Goal: Task Accomplishment & Management: Use online tool/utility

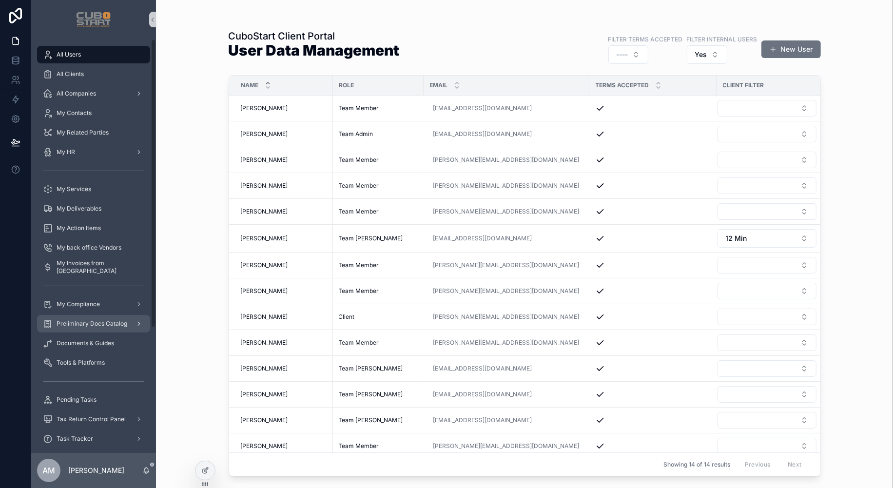
scroll to position [178, 0]
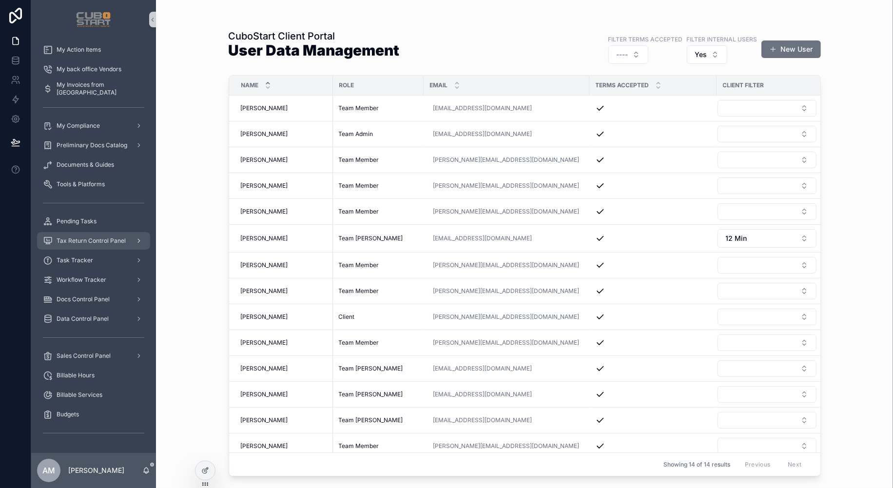
click at [77, 237] on span "Tax Return Control Panel" at bounding box center [91, 241] width 69 height 8
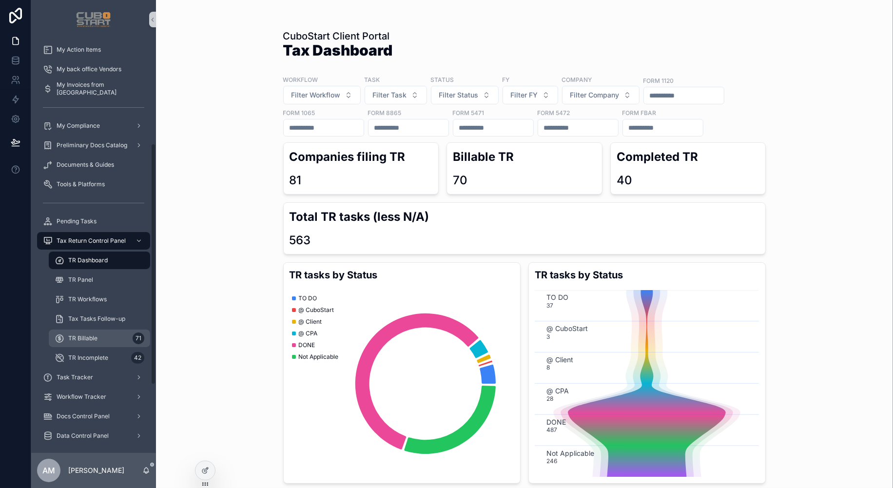
click at [87, 332] on div "TR Billable 71" at bounding box center [100, 339] width 90 height 16
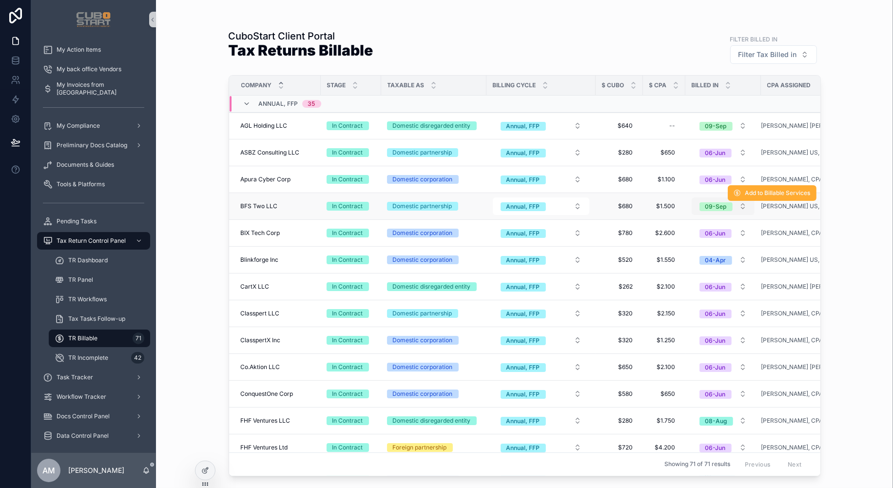
click at [740, 207] on button "09-Sep" at bounding box center [723, 206] width 63 height 18
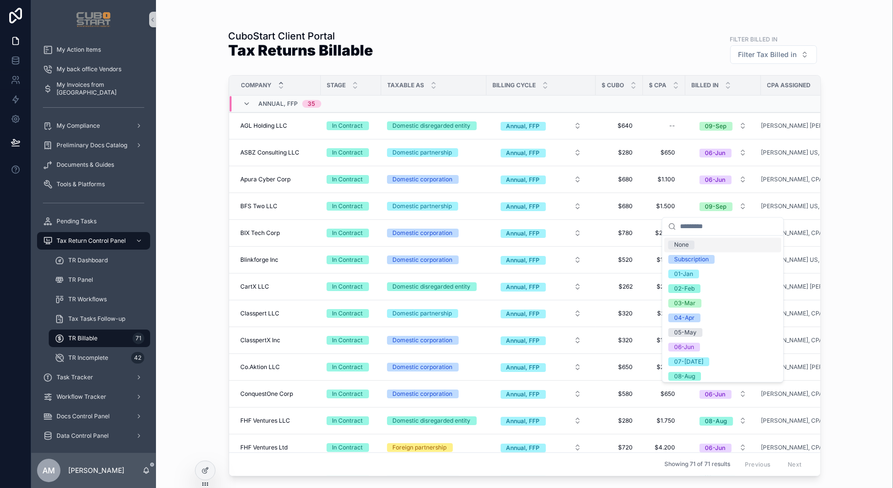
scroll to position [77, 0]
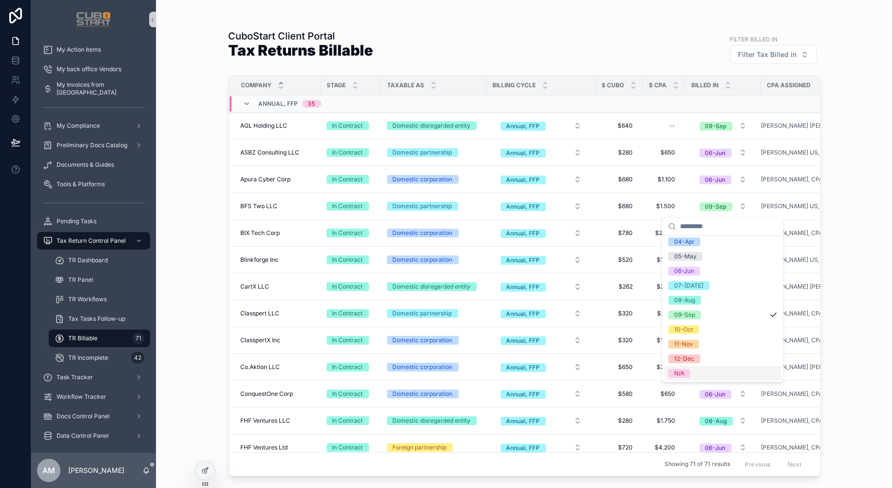
click at [679, 373] on div "N/A" at bounding box center [679, 373] width 10 height 9
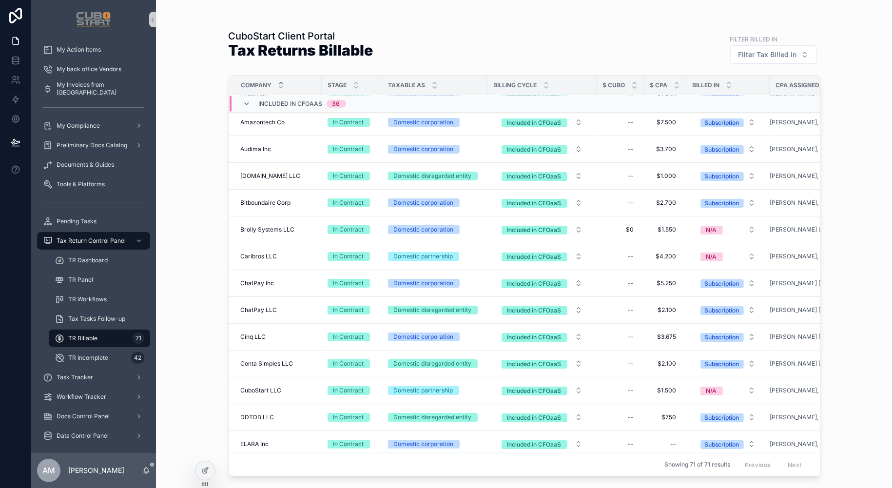
scroll to position [1121, 0]
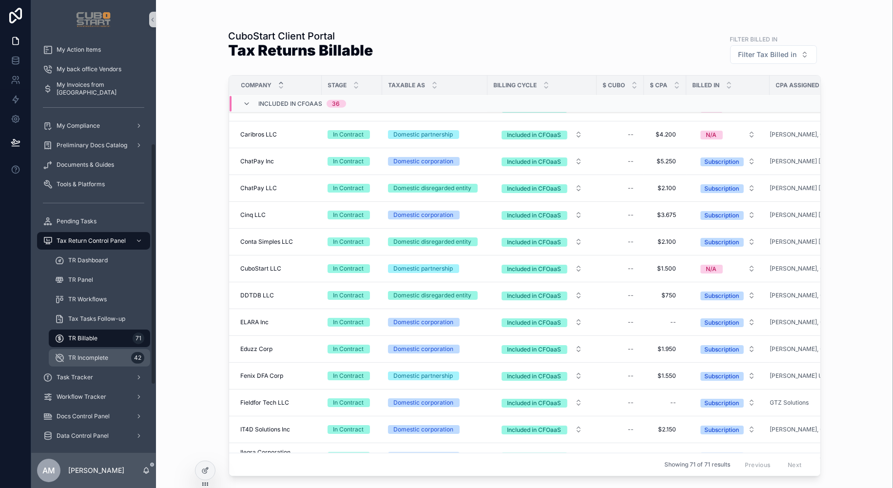
click at [97, 358] on span "TR Incomplete" at bounding box center [88, 358] width 40 height 8
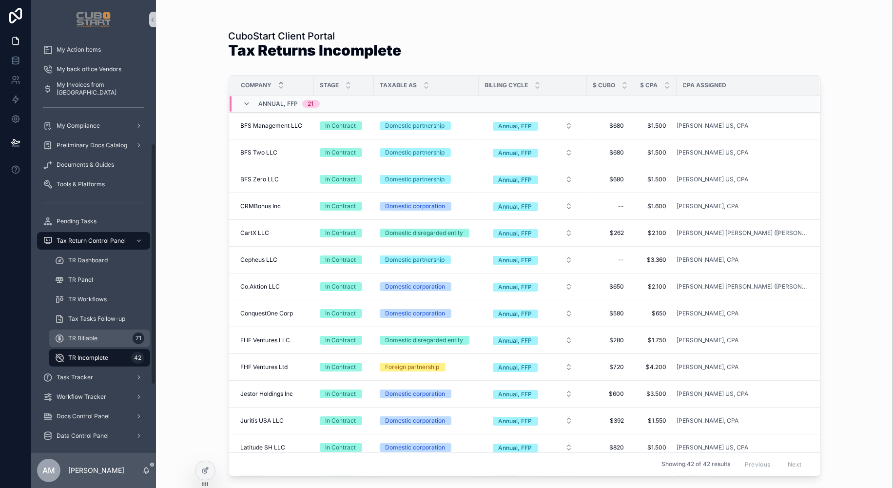
click at [89, 339] on span "TR Billable" at bounding box center [82, 338] width 29 height 8
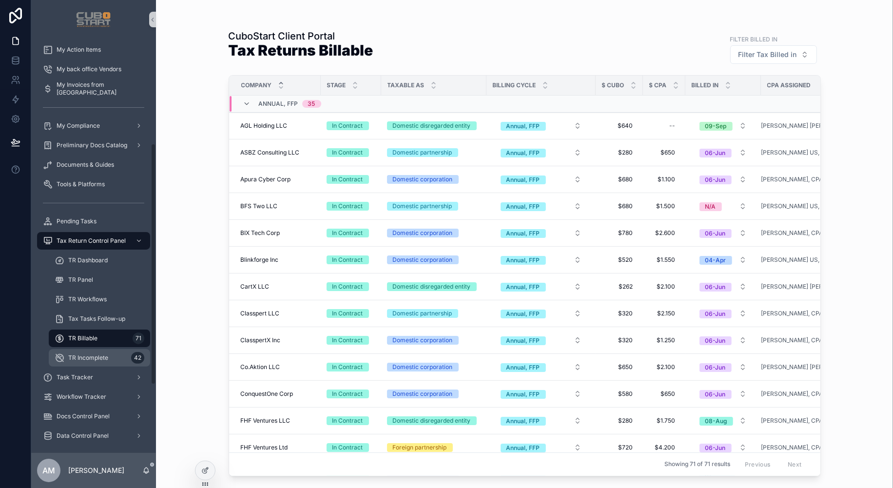
click at [73, 358] on span "TR Incomplete" at bounding box center [88, 358] width 40 height 8
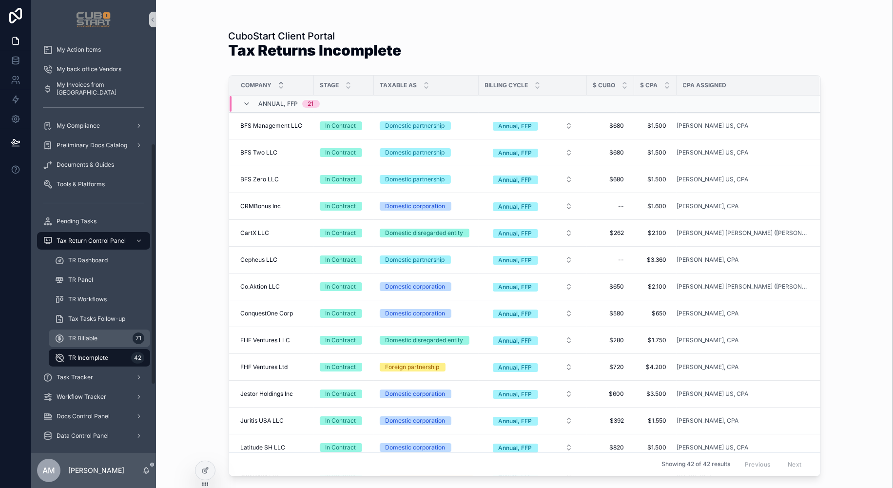
click at [98, 338] on div "TR Billable 71" at bounding box center [100, 339] width 90 height 16
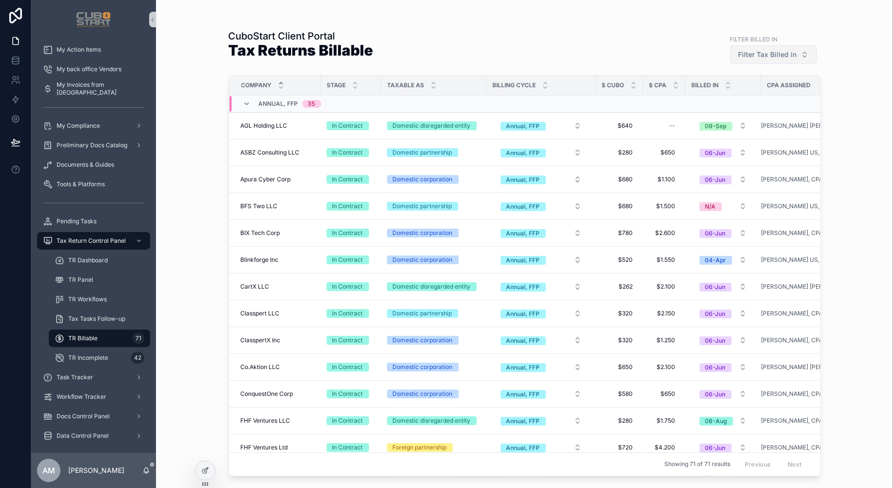
click at [806, 57] on button "Filter Tax Billed in" at bounding box center [773, 54] width 87 height 19
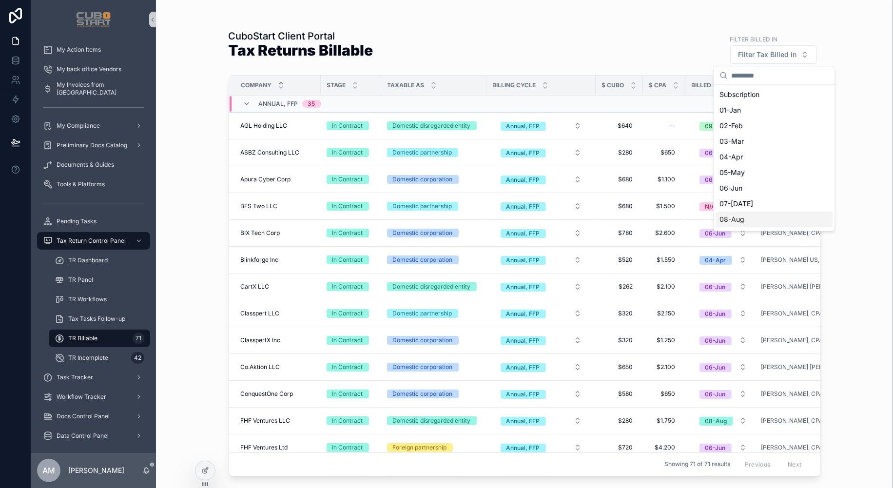
click at [738, 220] on div "08-Aug" at bounding box center [774, 220] width 117 height 16
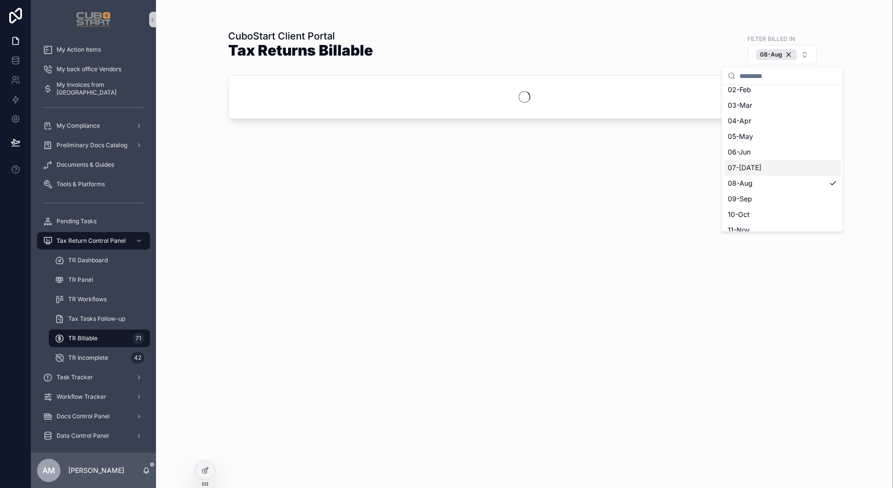
scroll to position [54, 0]
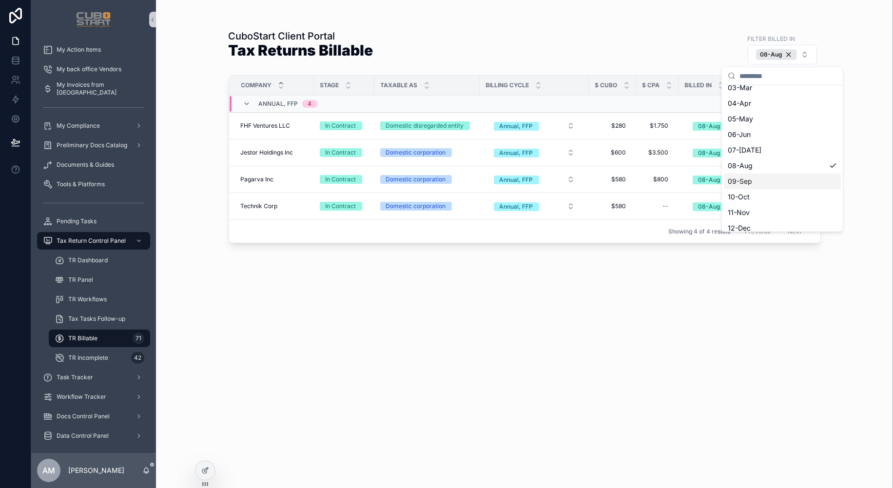
click at [753, 182] on div "09-Sep" at bounding box center [782, 182] width 117 height 16
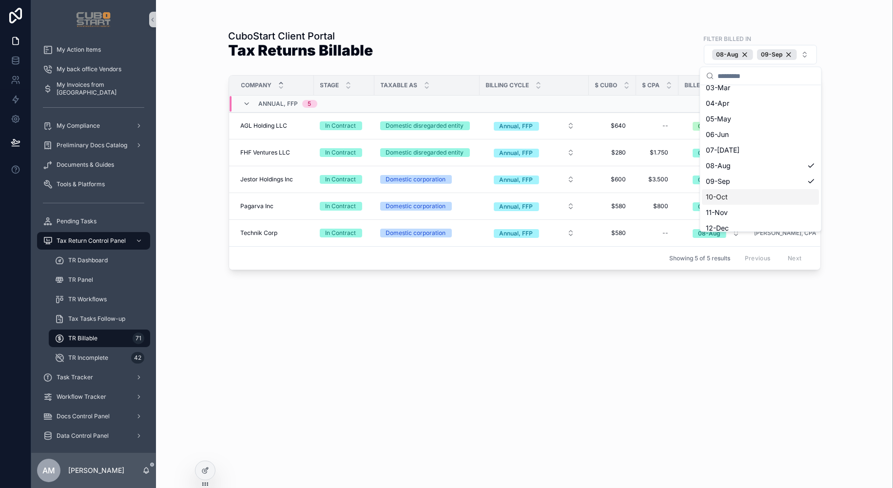
click at [730, 198] on div "10-Oct" at bounding box center [761, 197] width 117 height 16
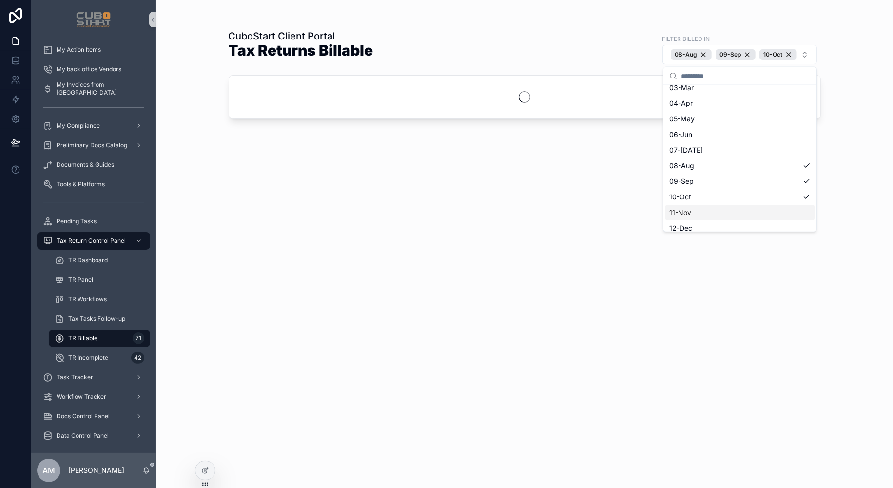
click at [700, 213] on div "11-Nov" at bounding box center [740, 213] width 149 height 16
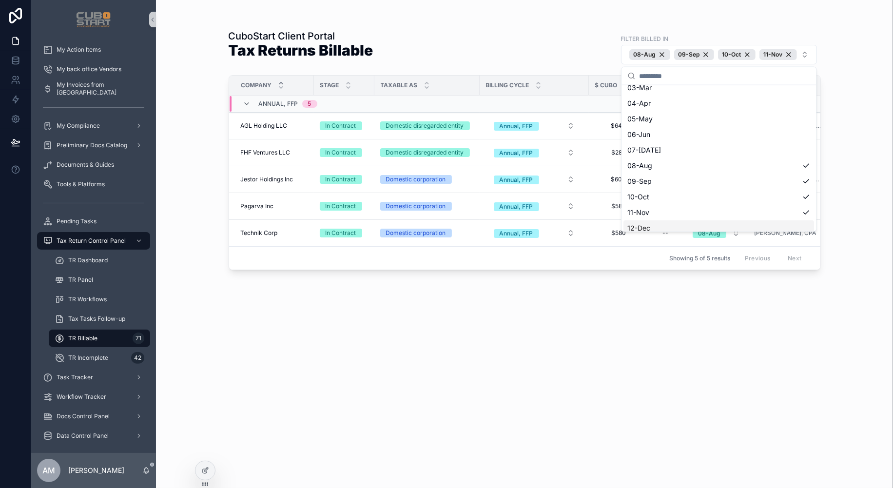
click at [673, 228] on div "12-Dec" at bounding box center [719, 228] width 191 height 16
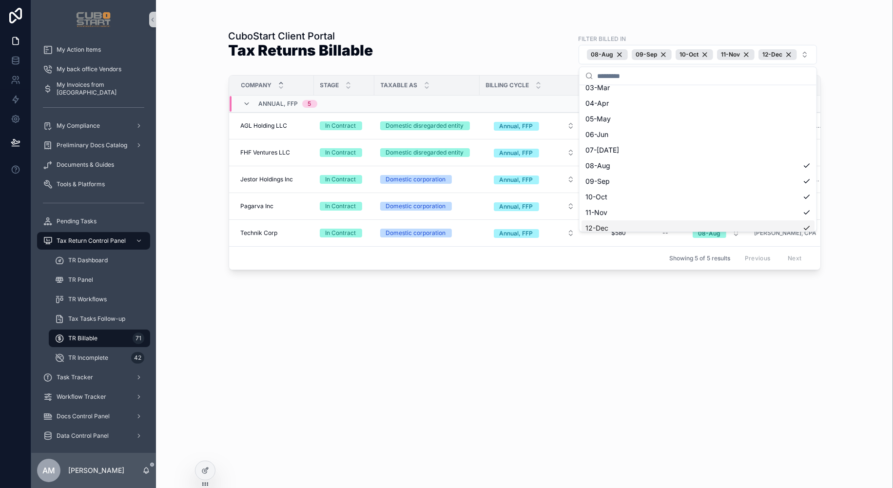
click at [864, 229] on div "CuboStart Client Portal Tax Returns Billable Filter Billed In [DATE]-[DATE]-[DA…" at bounding box center [524, 244] width 737 height 488
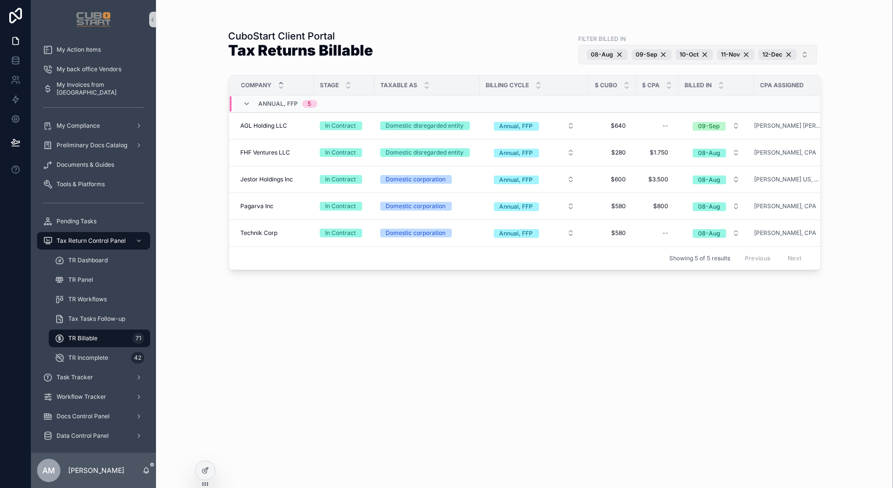
click at [805, 55] on button "[DATE]-[DATE]-[DATE]-[DATE]-Dec" at bounding box center [698, 55] width 238 height 20
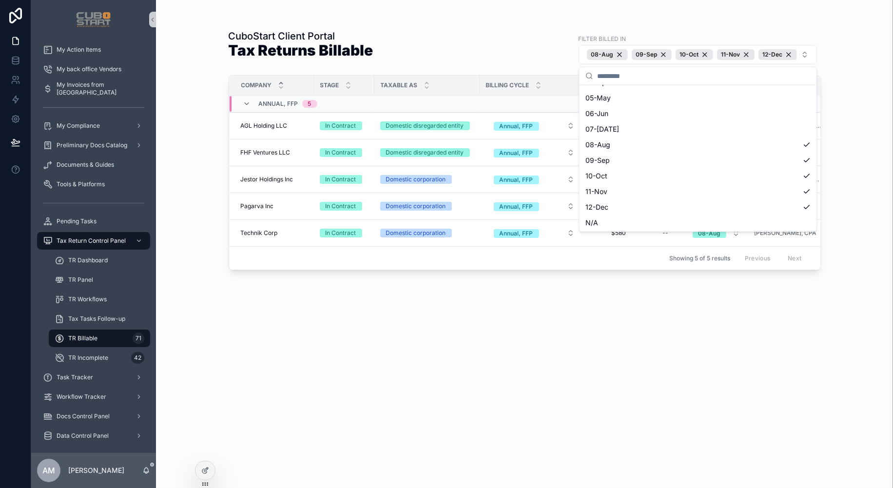
scroll to position [76, 0]
click at [597, 224] on div "N/A" at bounding box center [698, 223] width 233 height 16
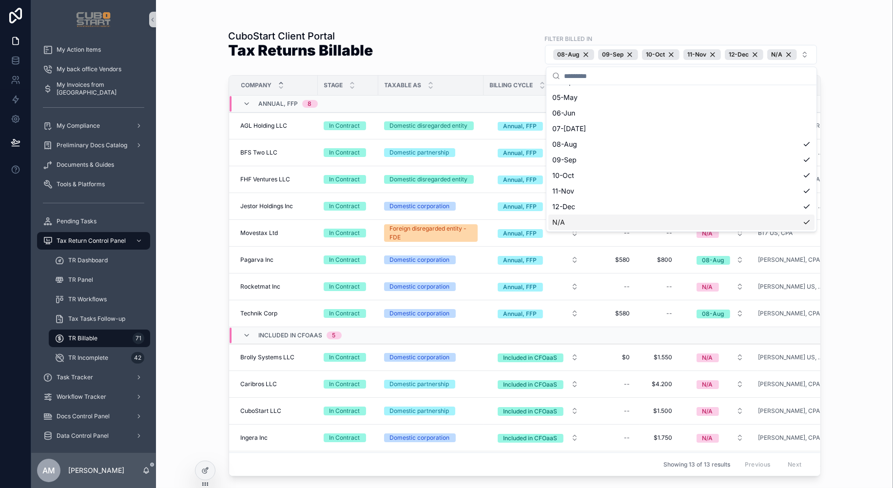
click at [870, 236] on div "CuboStart Client Portal Tax Returns Billable Filter Billed In [DATE]-[DATE]-[DA…" at bounding box center [524, 244] width 737 height 488
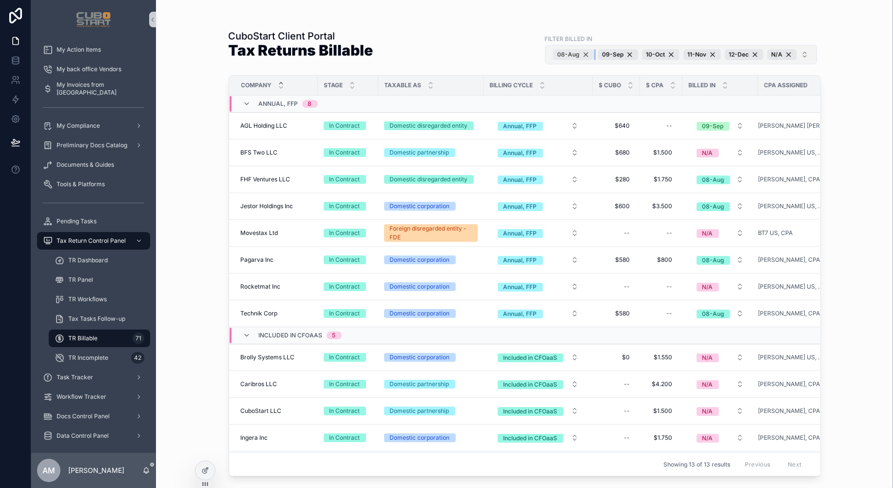
click at [587, 55] on div "08-Aug" at bounding box center [573, 54] width 41 height 11
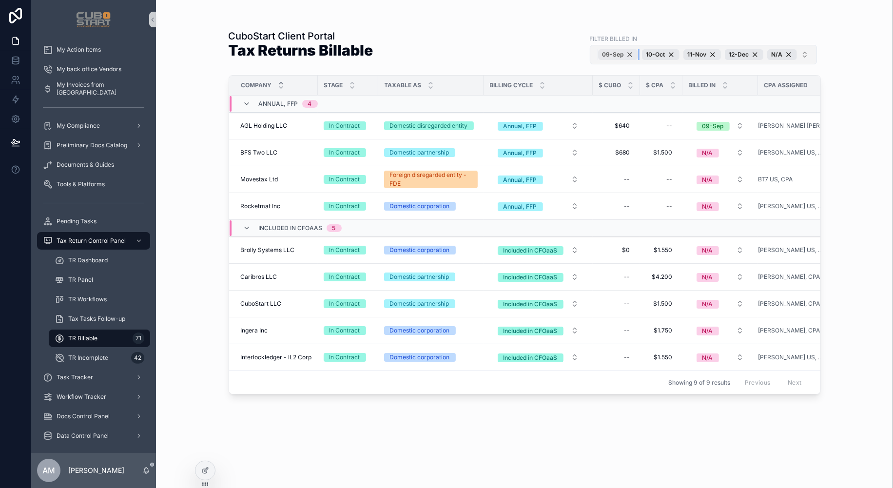
click at [630, 54] on div "09-Sep" at bounding box center [618, 54] width 40 height 11
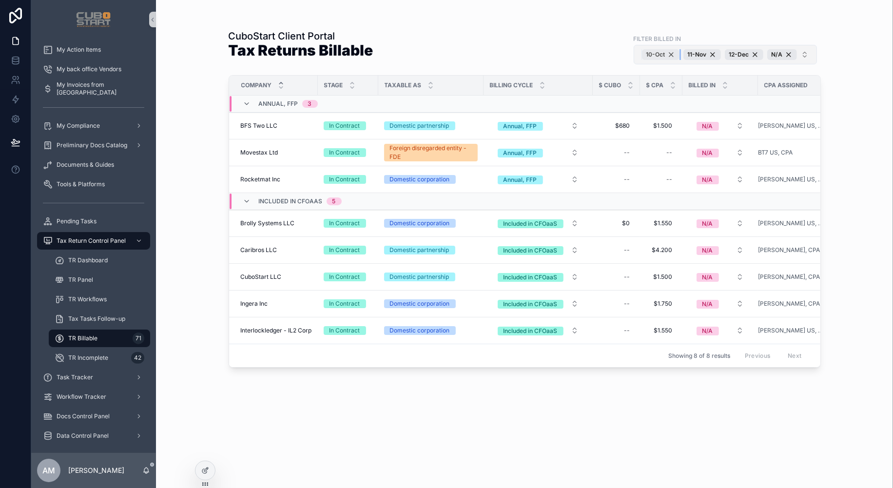
click at [671, 54] on div "10-Oct" at bounding box center [661, 54] width 38 height 11
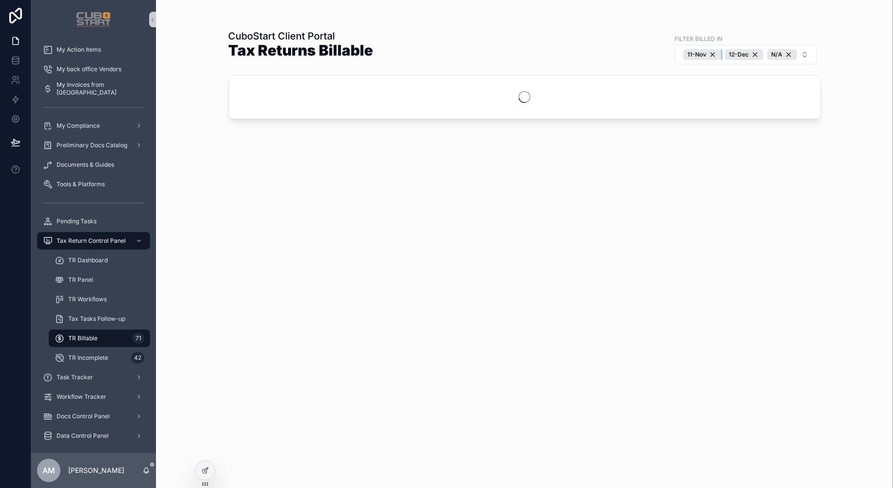
click at [713, 55] on div "11-Nov" at bounding box center [703, 54] width 38 height 11
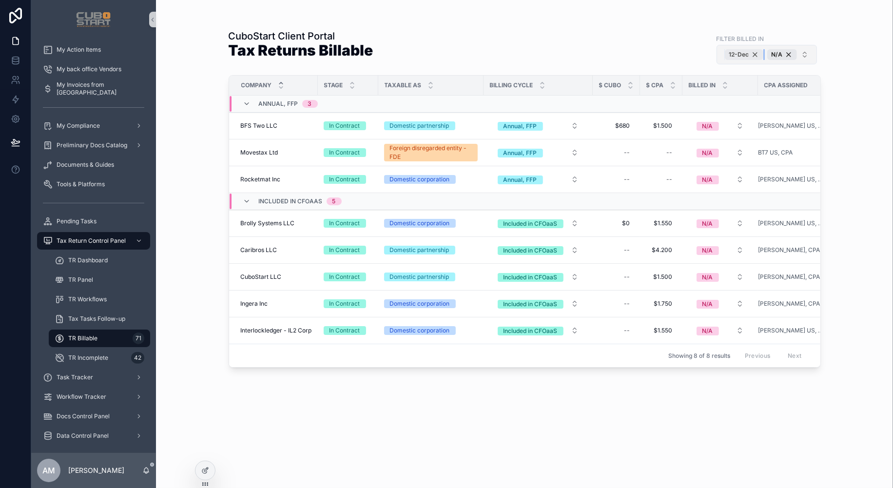
click at [756, 56] on div "12-Dec" at bounding box center [744, 54] width 39 height 11
drag, startPoint x: 790, startPoint y: 54, endPoint x: 854, endPoint y: 155, distance: 119.3
click at [790, 54] on div "N/A" at bounding box center [782, 54] width 30 height 11
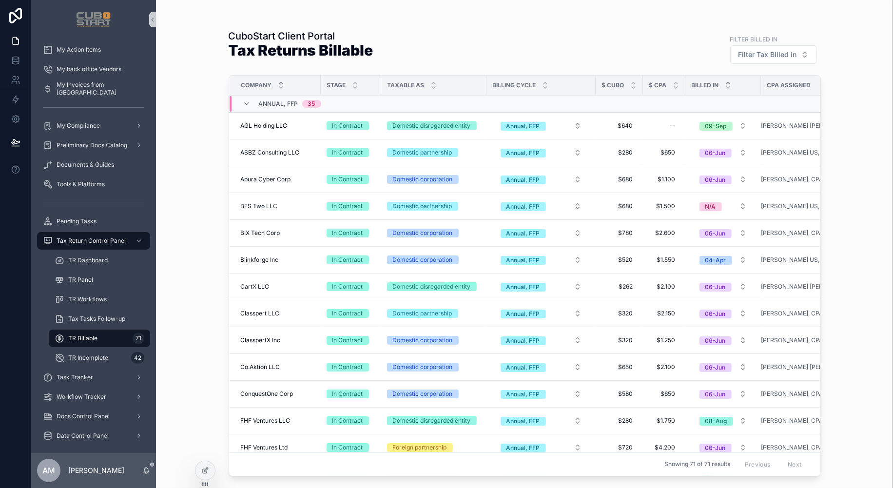
click at [728, 81] on icon "scrollable content" at bounding box center [728, 83] width 6 height 6
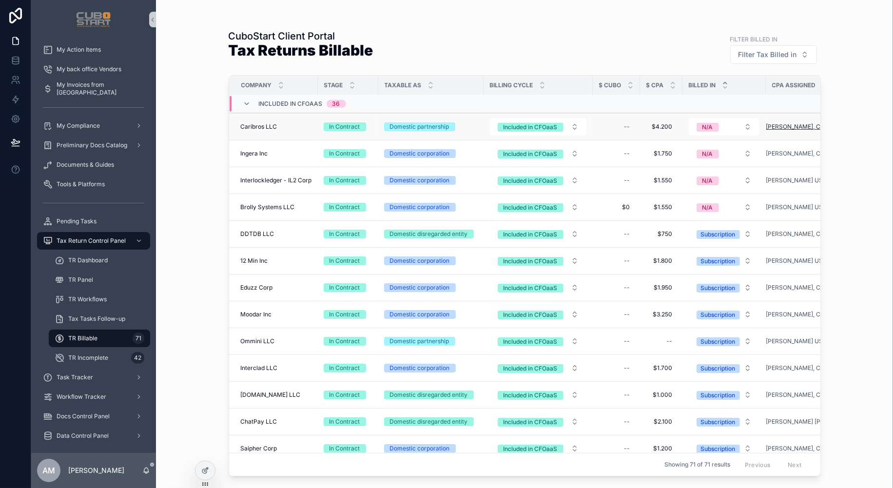
scroll to position [827, 0]
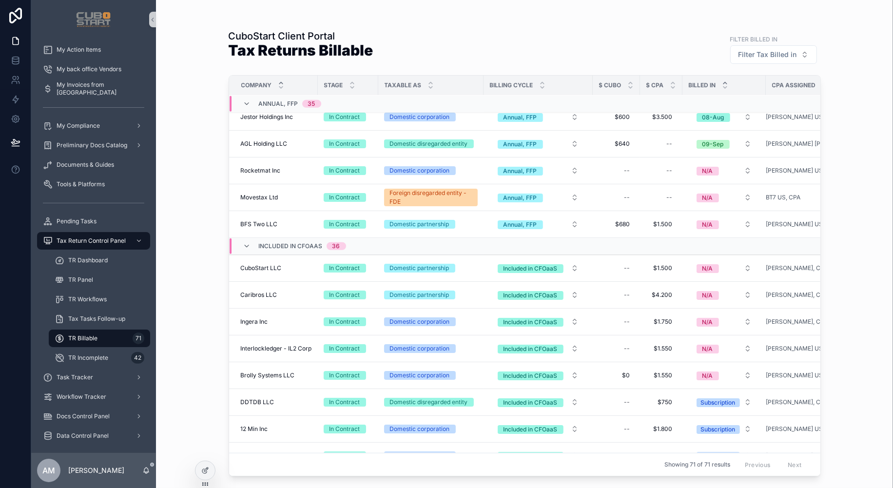
click at [280, 84] on icon "scrollable content" at bounding box center [281, 83] width 6 height 6
